Goal: Check status

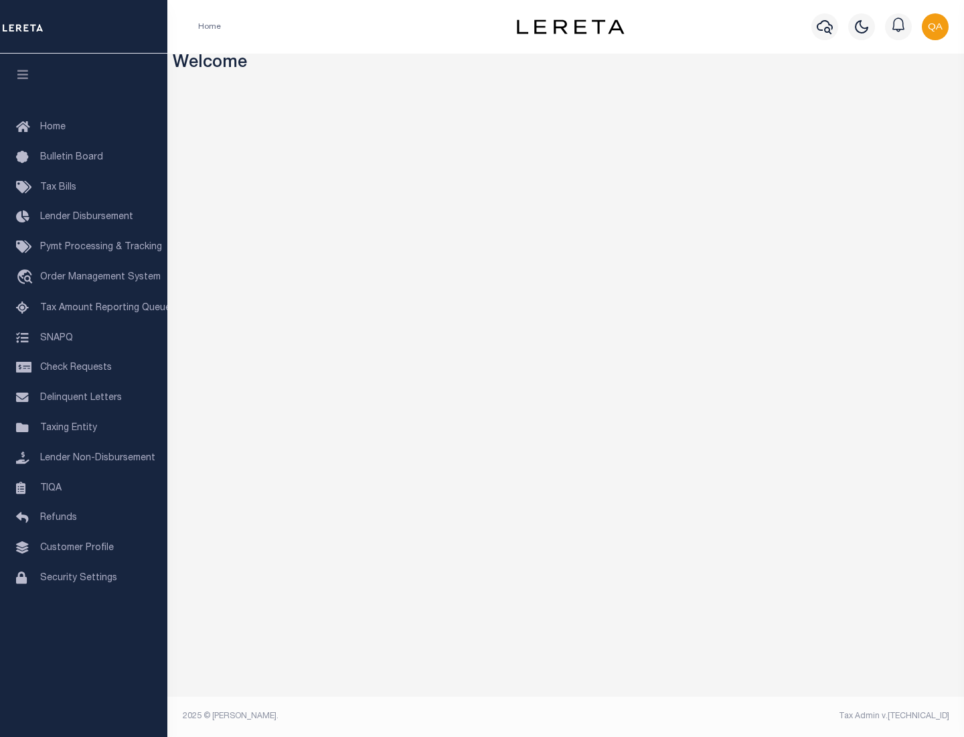
click at [84, 368] on span "Check Requests" at bounding box center [76, 367] width 72 height 9
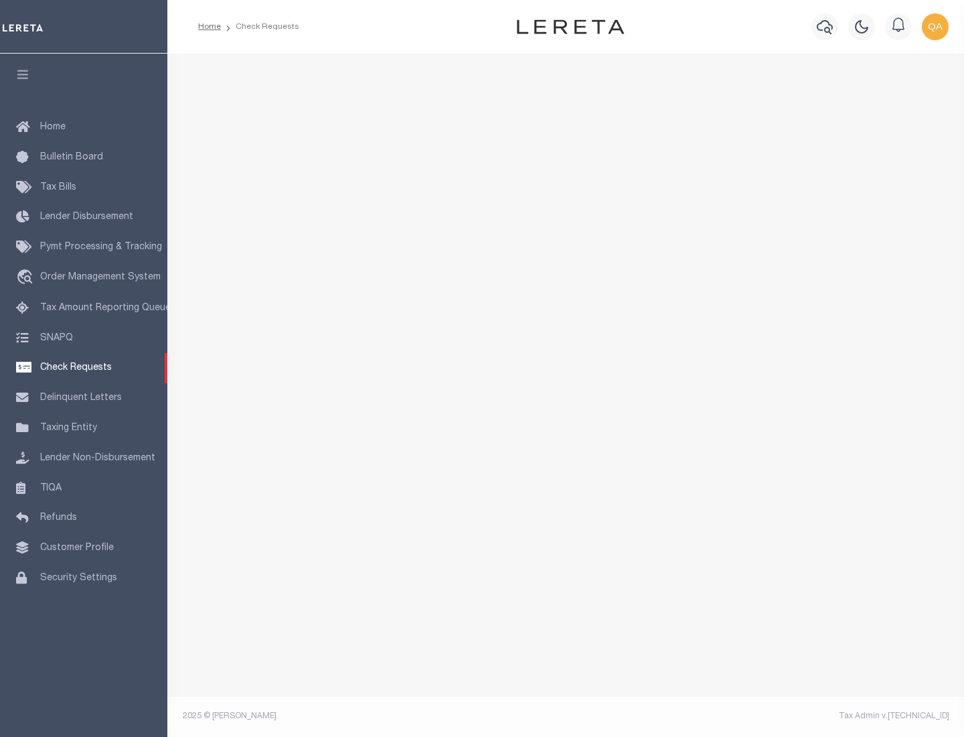
select select "50"
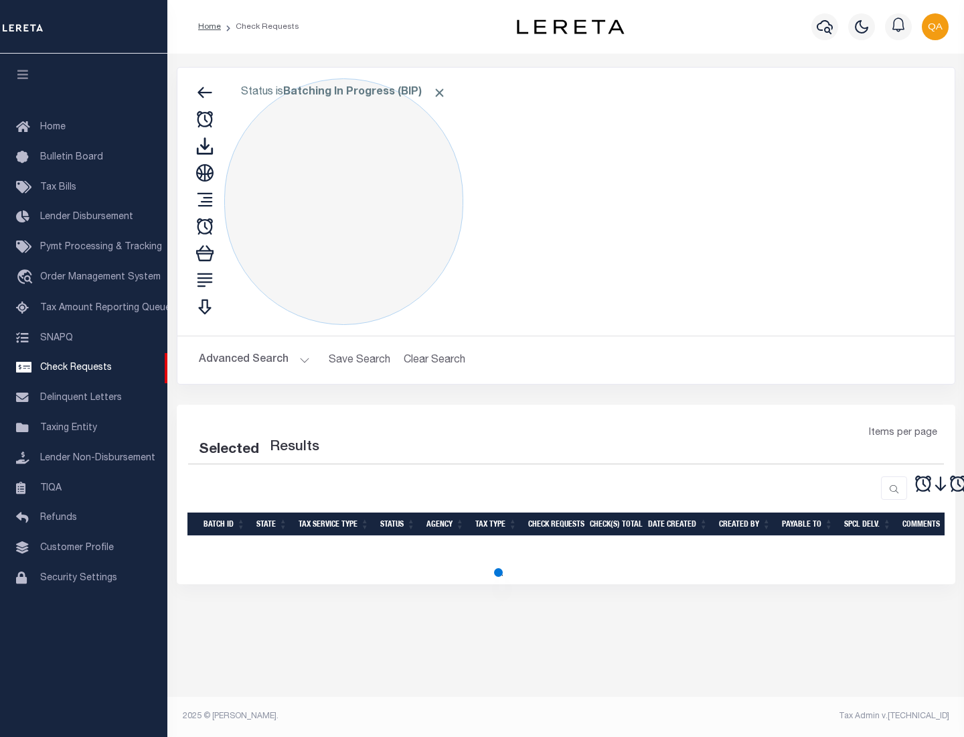
select select "50"
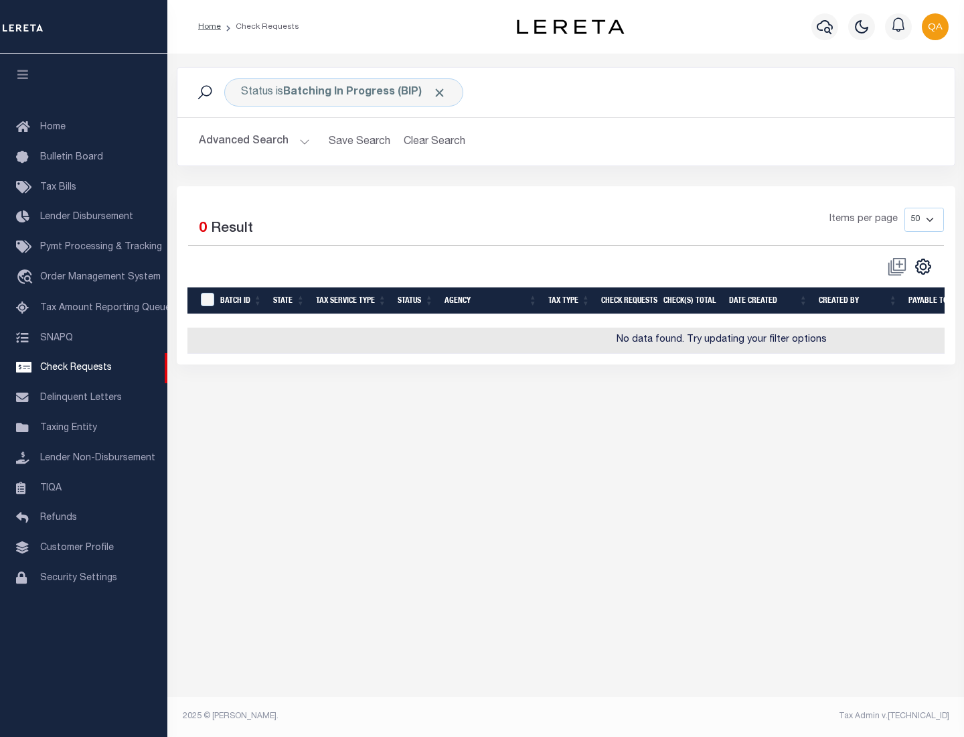
click at [440, 92] on span "Click to Remove" at bounding box center [440, 93] width 14 height 14
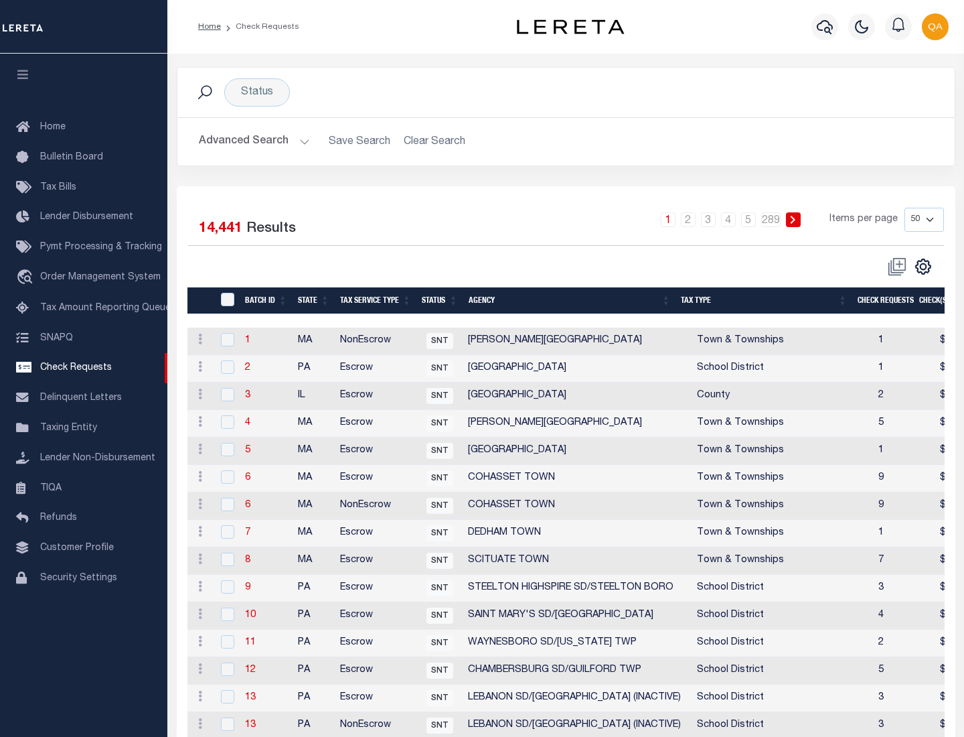
scroll to position [646, 0]
